Goal: Download file/media

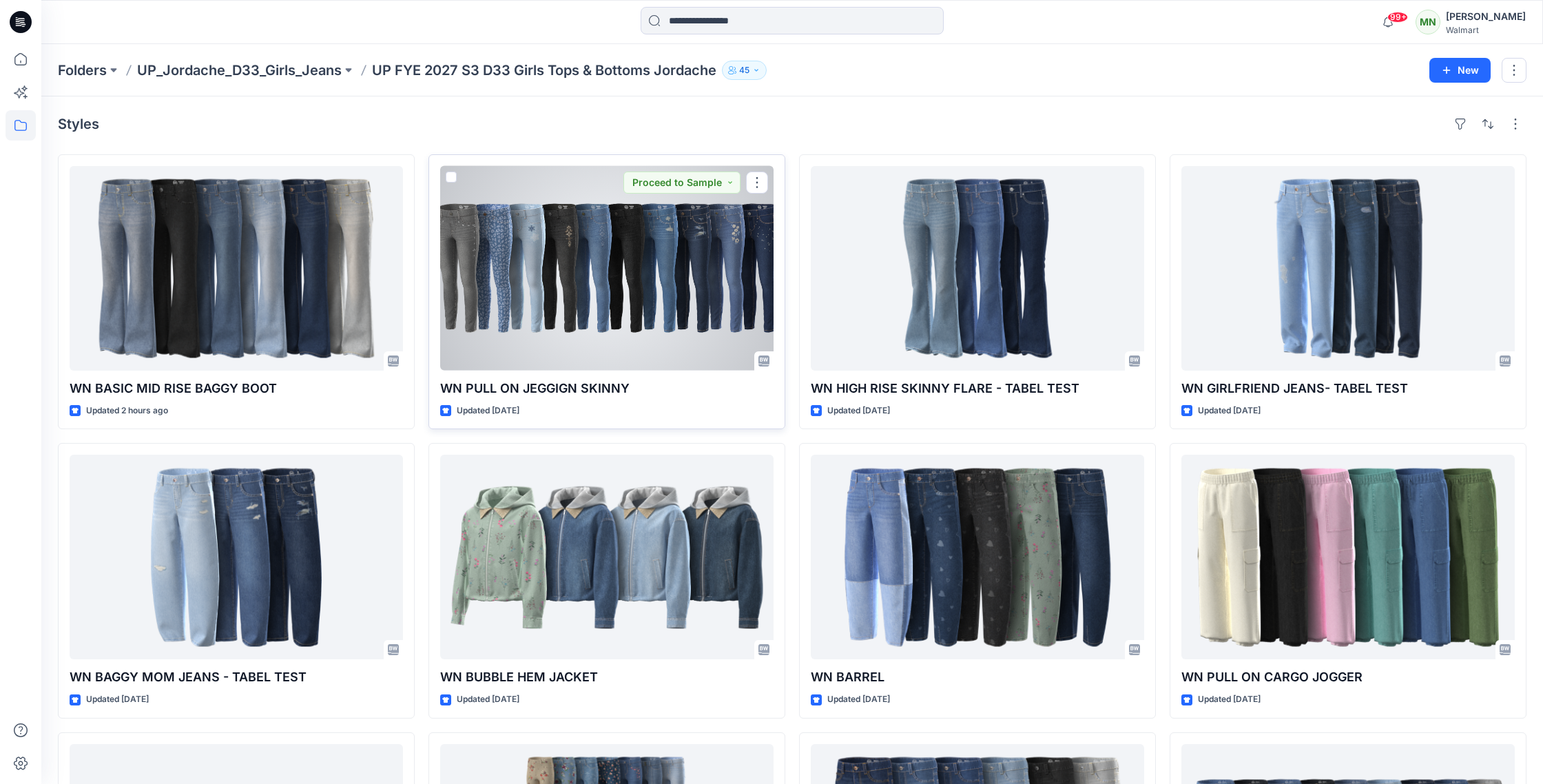
click at [604, 258] on div at bounding box center [607, 268] width 333 height 205
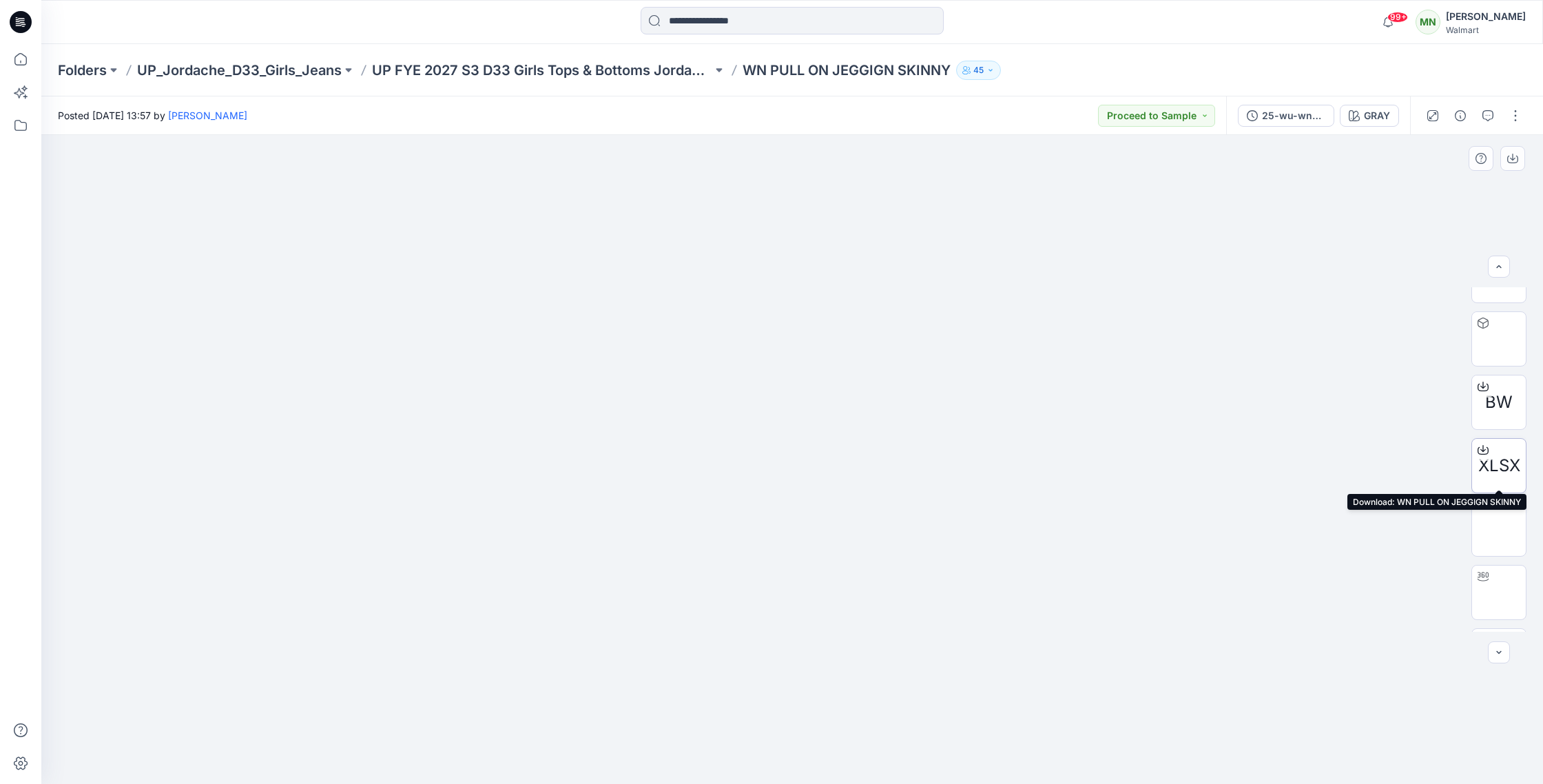
scroll to position [298, 0]
click at [1495, 468] on span "XLSX" at bounding box center [1499, 460] width 42 height 25
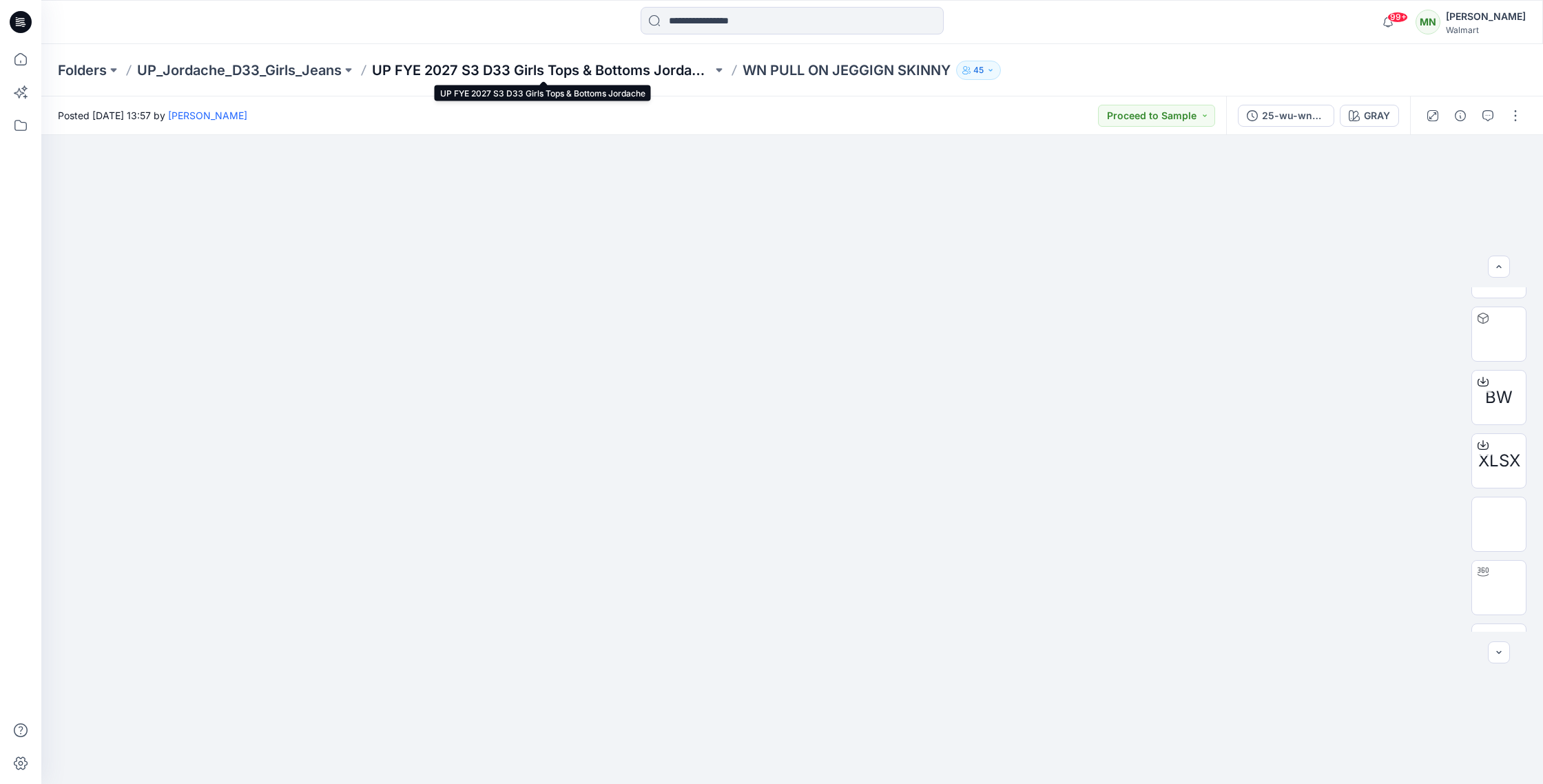
click at [535, 71] on p "UP FYE 2027 S3 D33 Girls Tops & Bottoms Jordache" at bounding box center [542, 70] width 340 height 20
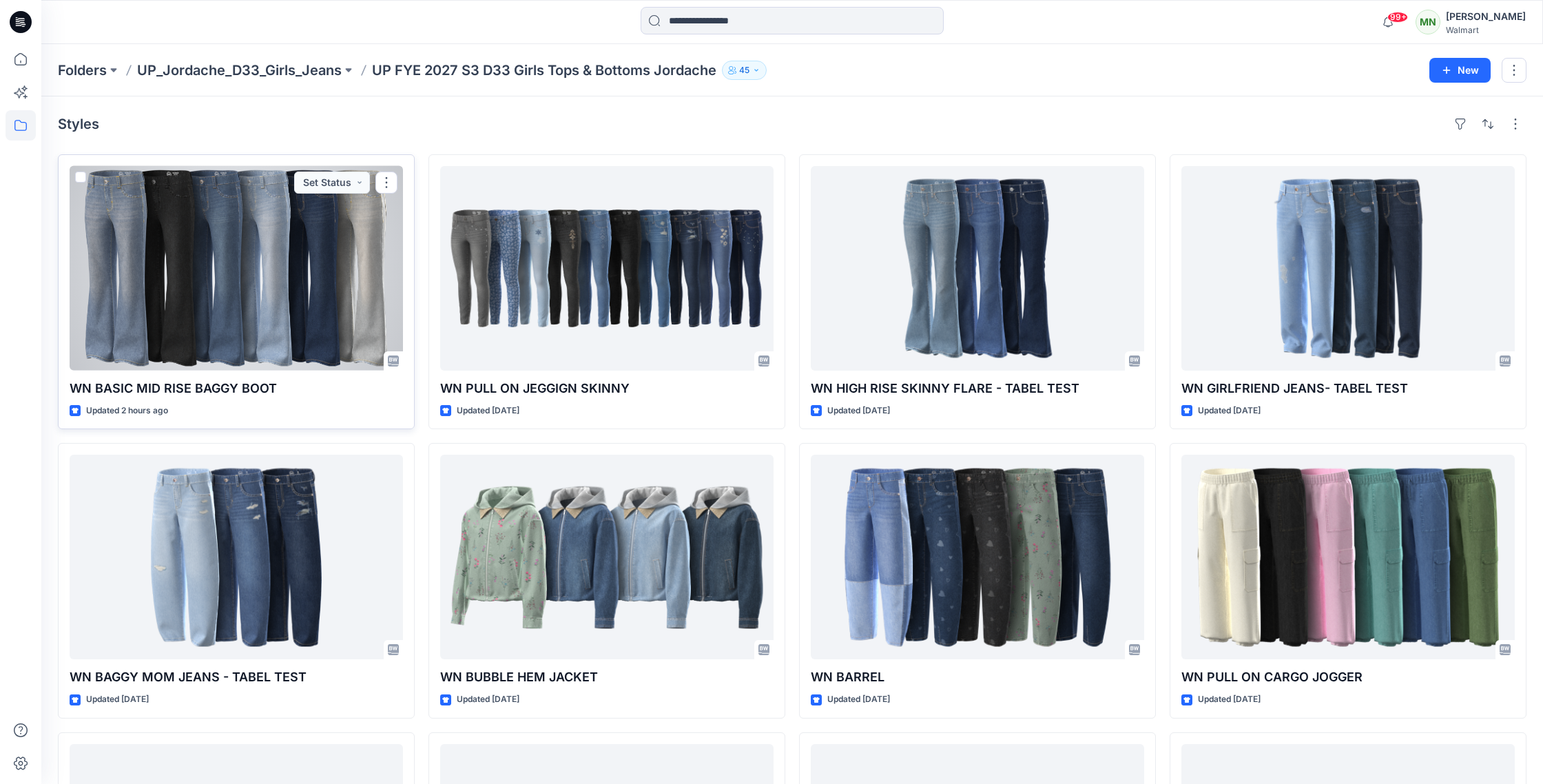
click at [248, 291] on div at bounding box center [236, 268] width 333 height 205
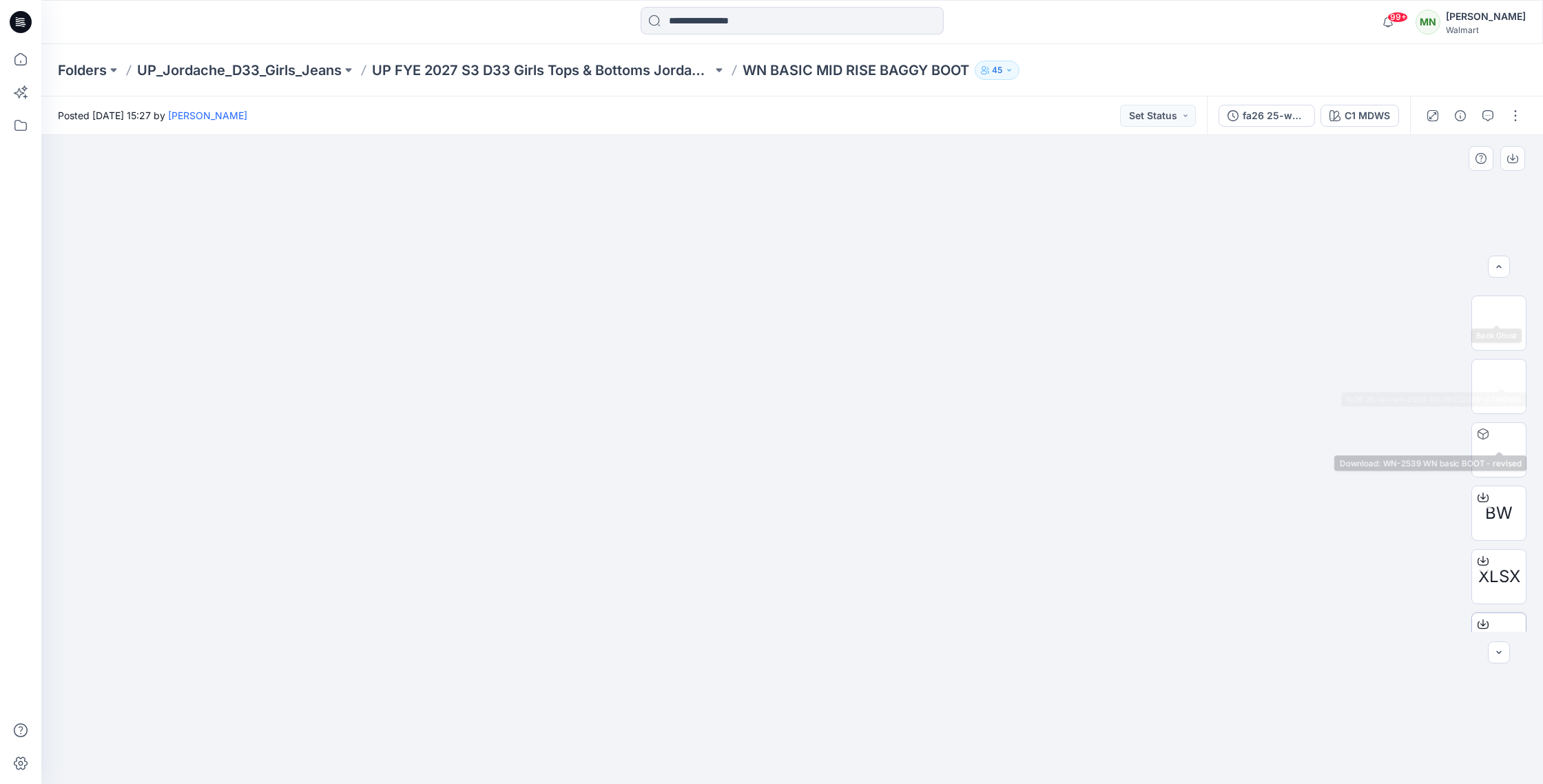
scroll to position [281, 0]
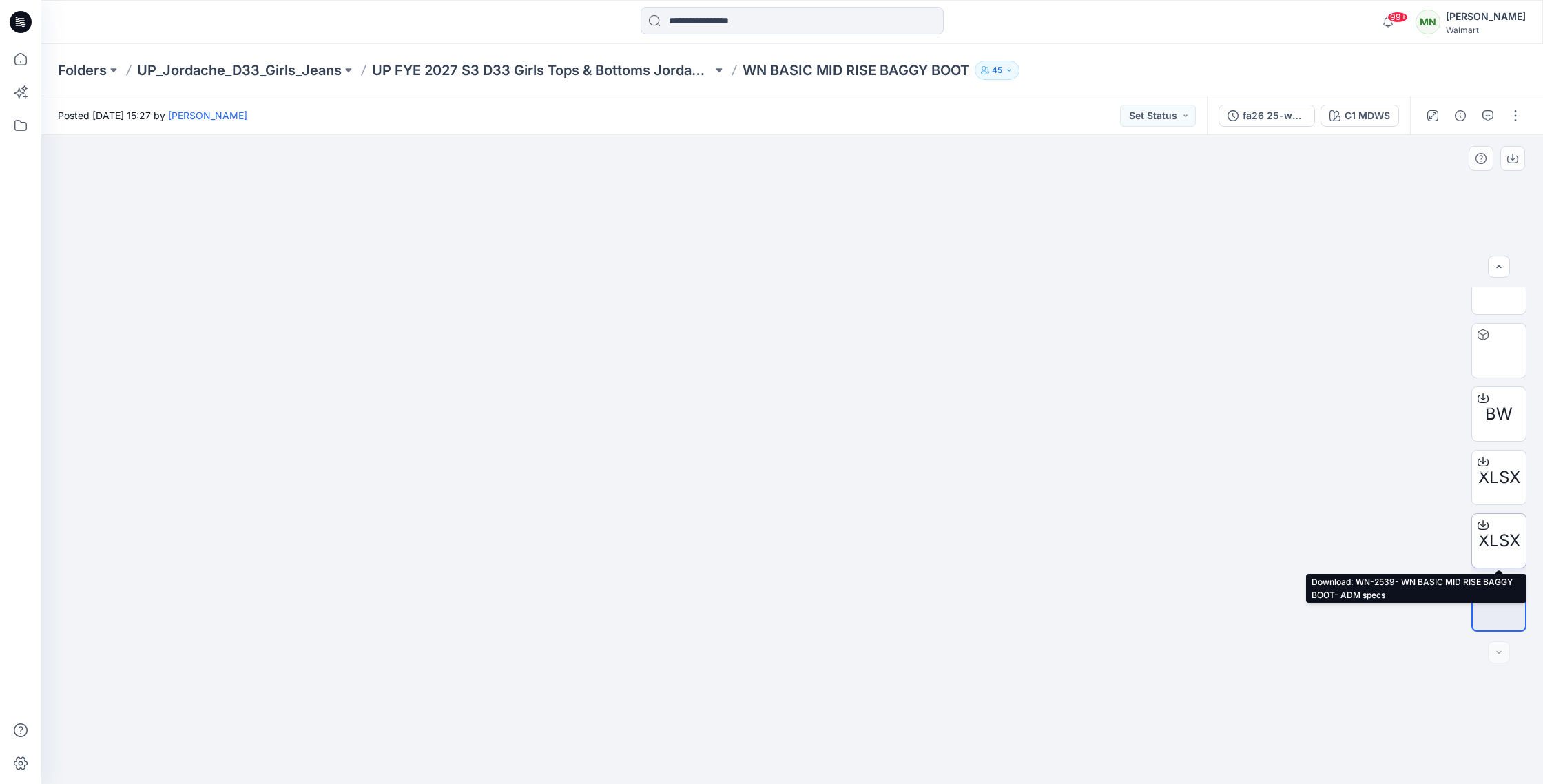
click at [1493, 537] on span "XLSX" at bounding box center [1499, 540] width 42 height 25
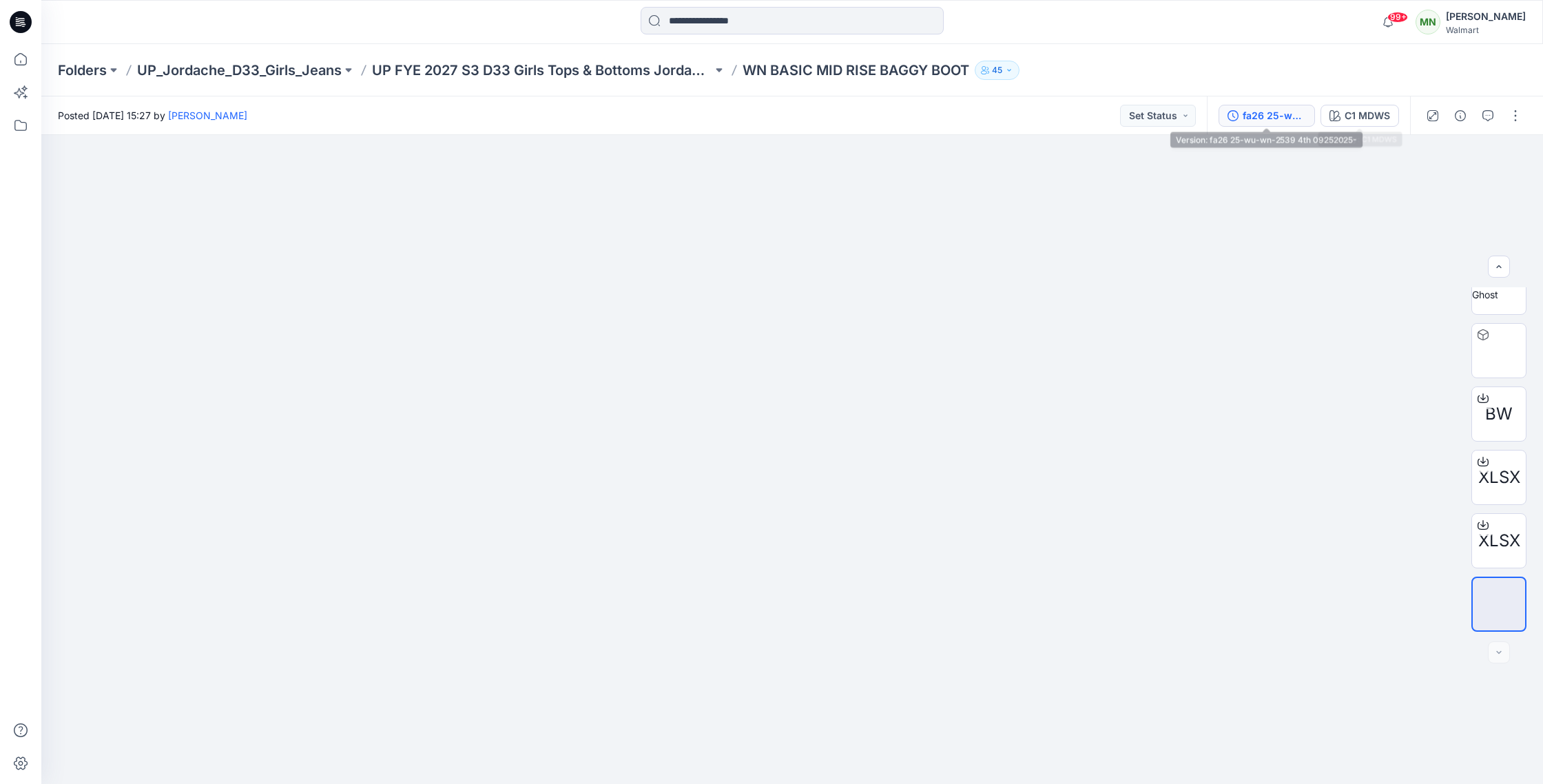
click at [1293, 111] on div "fa26 25-wu-wn-2539 4th 09252025-" at bounding box center [1274, 116] width 64 height 15
